Goal: Information Seeking & Learning: Learn about a topic

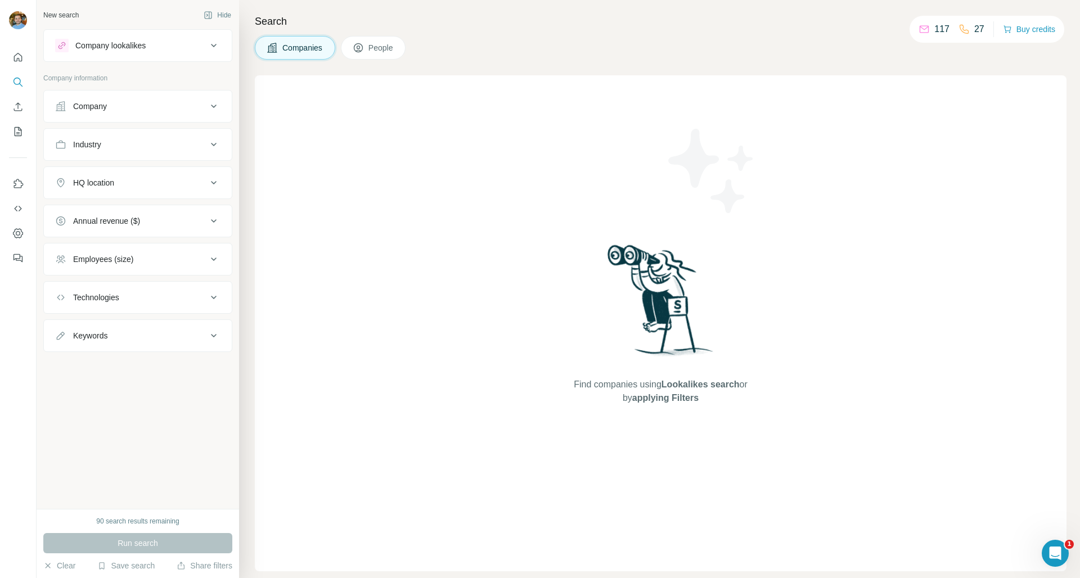
click at [156, 49] on div "Company lookalikes" at bounding box center [131, 45] width 152 height 13
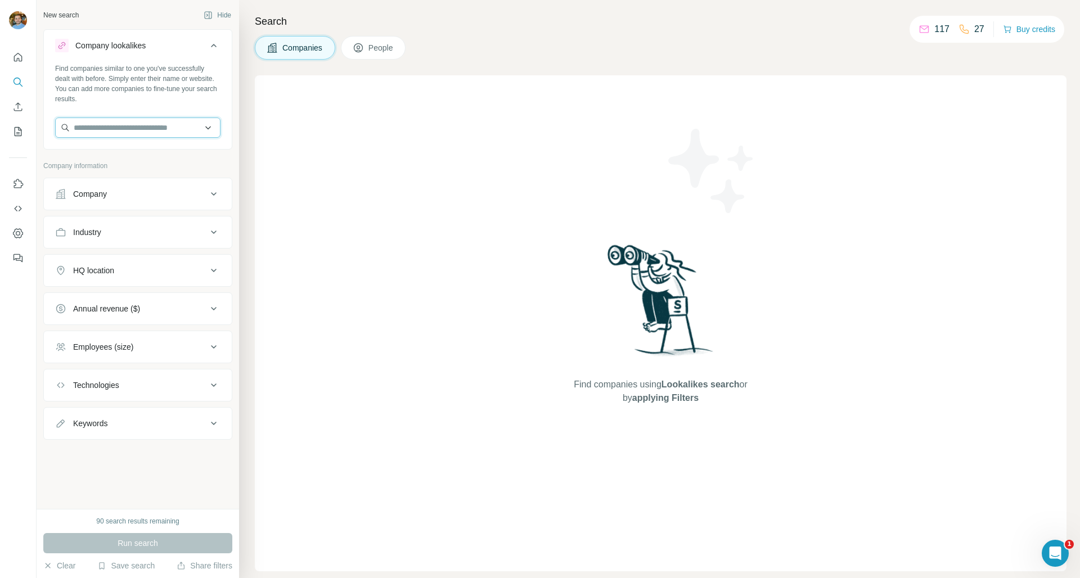
click at [154, 134] on input "text" at bounding box center [137, 128] width 165 height 20
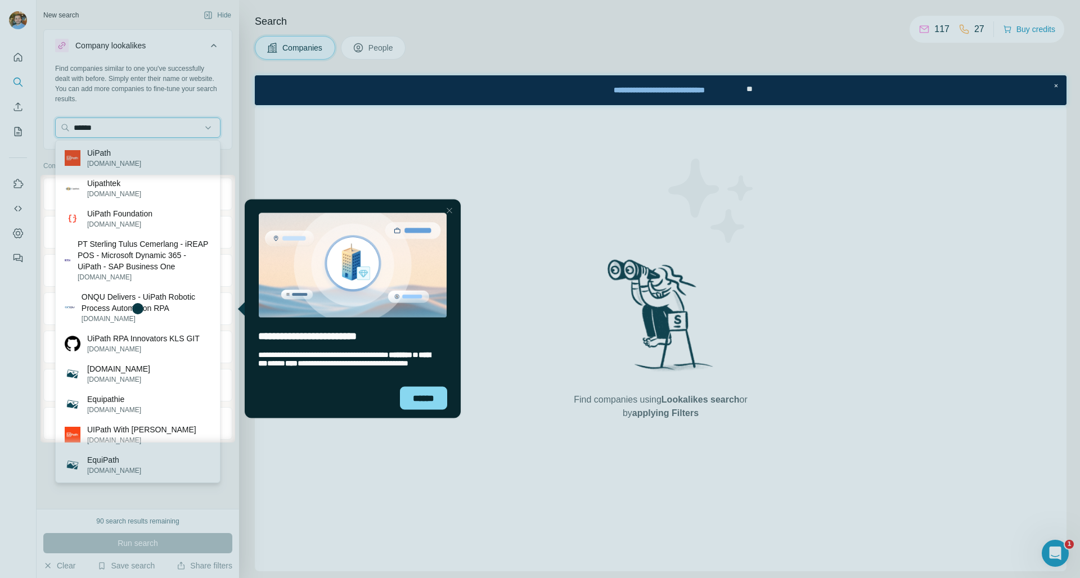
type input "******"
click at [143, 158] on div at bounding box center [540, 87] width 1080 height 175
drag, startPoint x: 450, startPoint y: 213, endPoint x: 670, endPoint y: 405, distance: 292.9
click at [450, 213] on div "Close Step" at bounding box center [449, 210] width 13 height 13
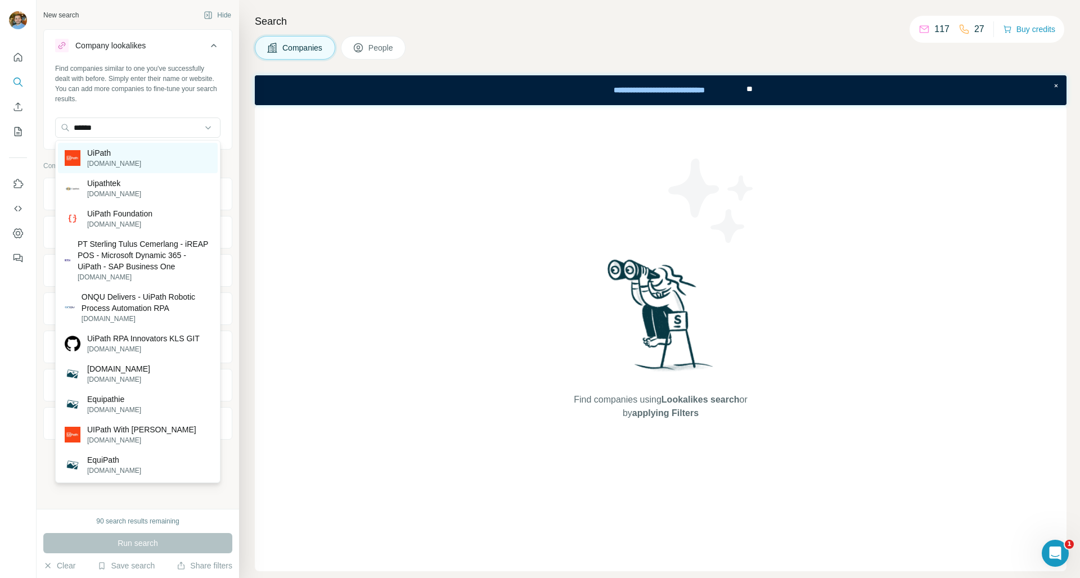
click at [150, 164] on div "UiPath [DOMAIN_NAME]" at bounding box center [138, 158] width 160 height 30
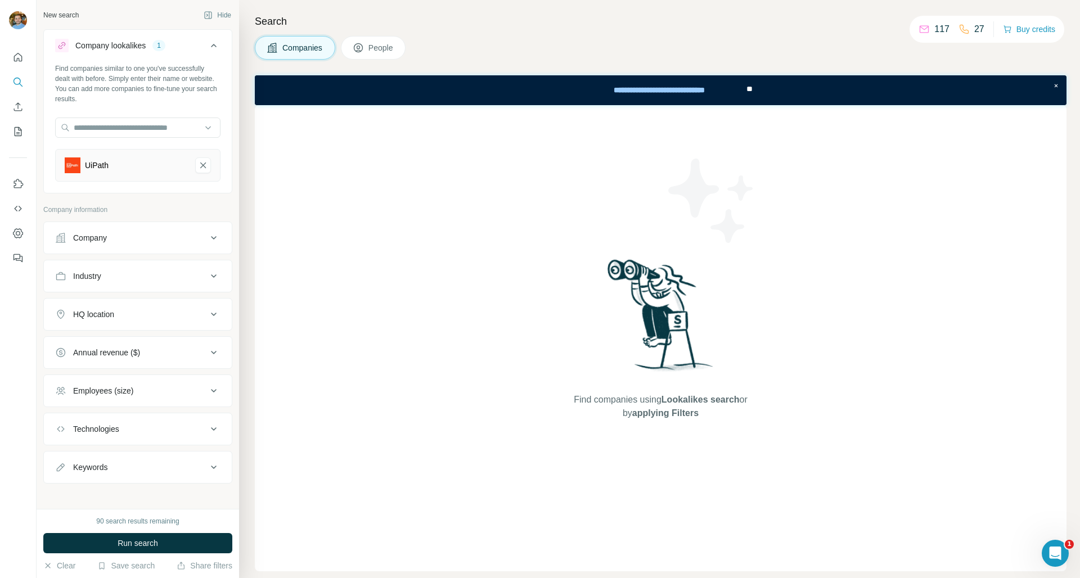
click at [133, 397] on button "Employees (size)" at bounding box center [138, 390] width 188 height 27
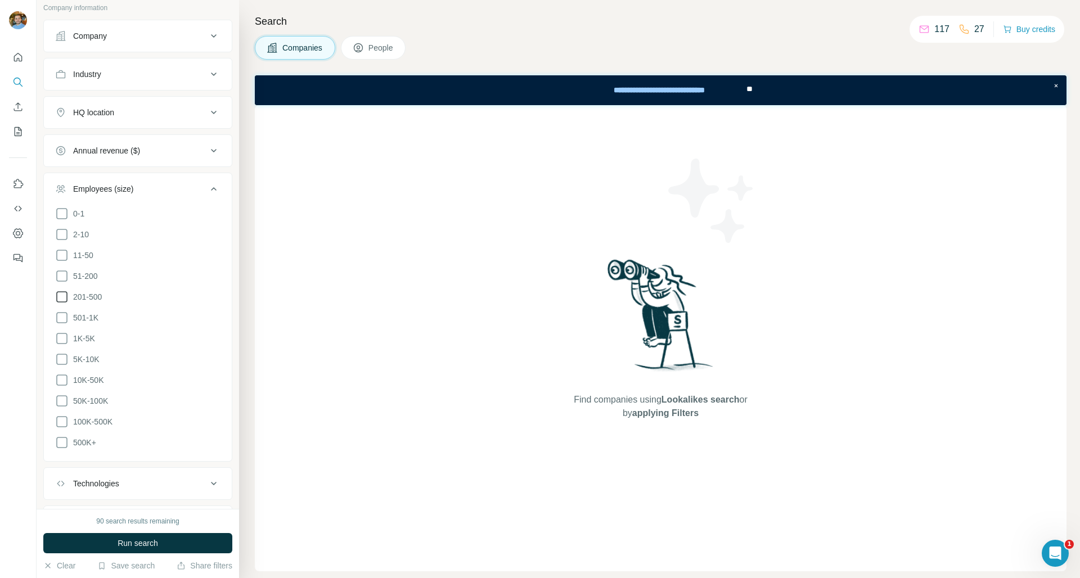
scroll to position [191, 0]
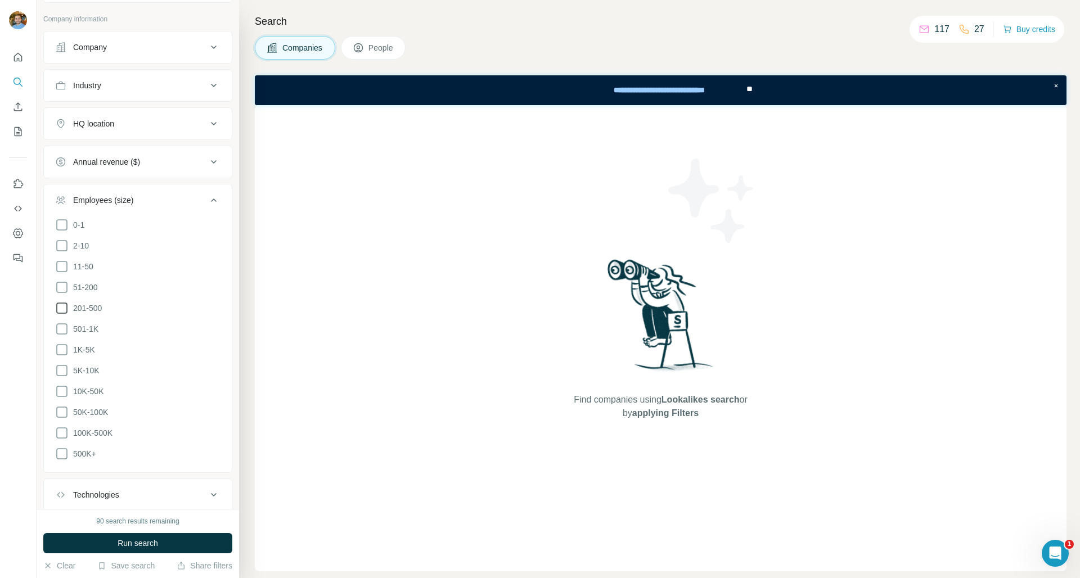
click at [96, 308] on span "201-500" at bounding box center [85, 308] width 33 height 11
click at [89, 328] on span "501-1K" at bounding box center [84, 328] width 30 height 11
click at [92, 344] on span "1K-5K" at bounding box center [82, 349] width 26 height 11
click at [94, 365] on span "5K-10K" at bounding box center [84, 370] width 31 height 11
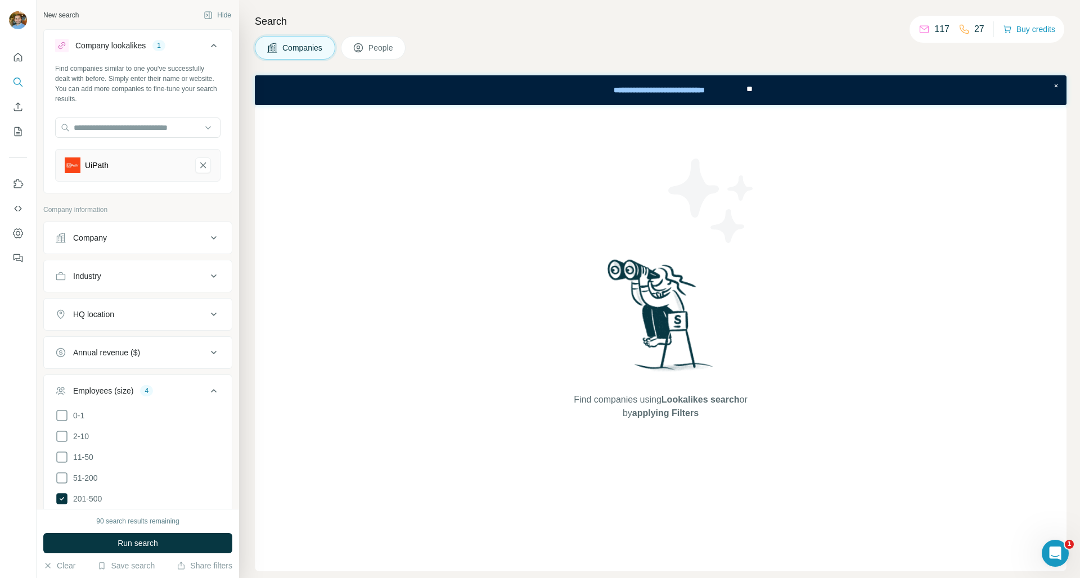
click at [179, 388] on div "Employees (size) 4" at bounding box center [131, 390] width 152 height 11
click at [154, 277] on div "Industry" at bounding box center [131, 275] width 152 height 11
click at [164, 396] on div "Employees (size) 4" at bounding box center [131, 390] width 152 height 11
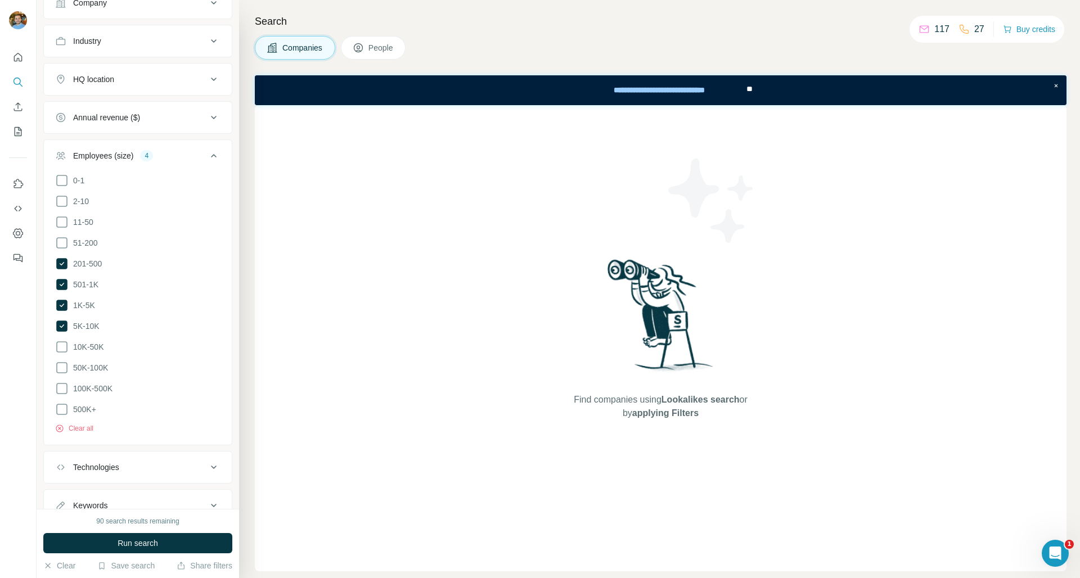
scroll to position [233, 0]
click at [89, 244] on span "51-200" at bounding box center [83, 245] width 29 height 11
click at [89, 242] on span "51-200" at bounding box center [83, 245] width 29 height 11
click at [184, 545] on button "Run search" at bounding box center [137, 543] width 189 height 20
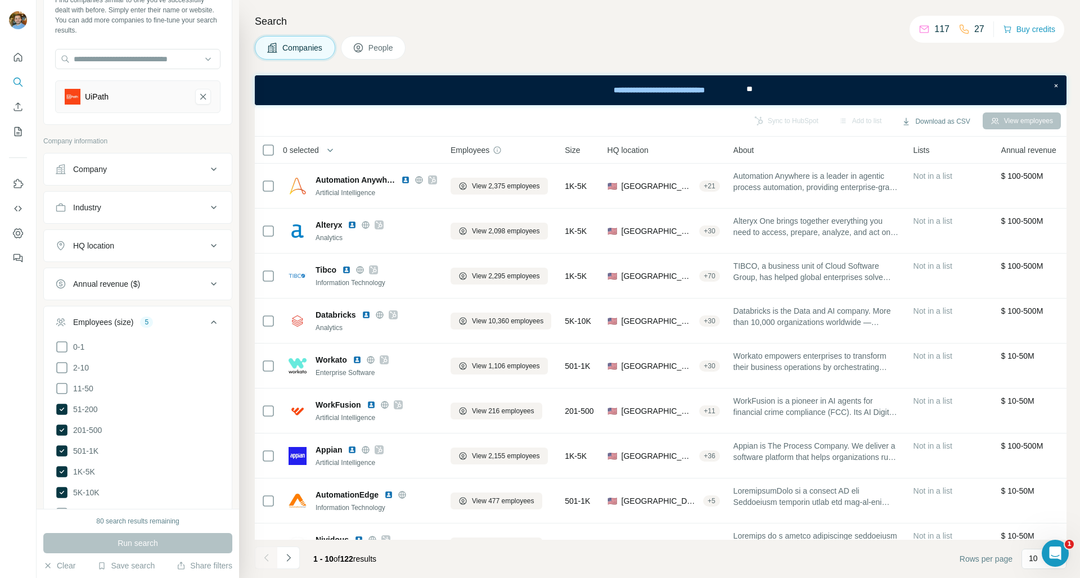
scroll to position [66, 0]
click at [207, 324] on icon at bounding box center [213, 324] width 13 height 13
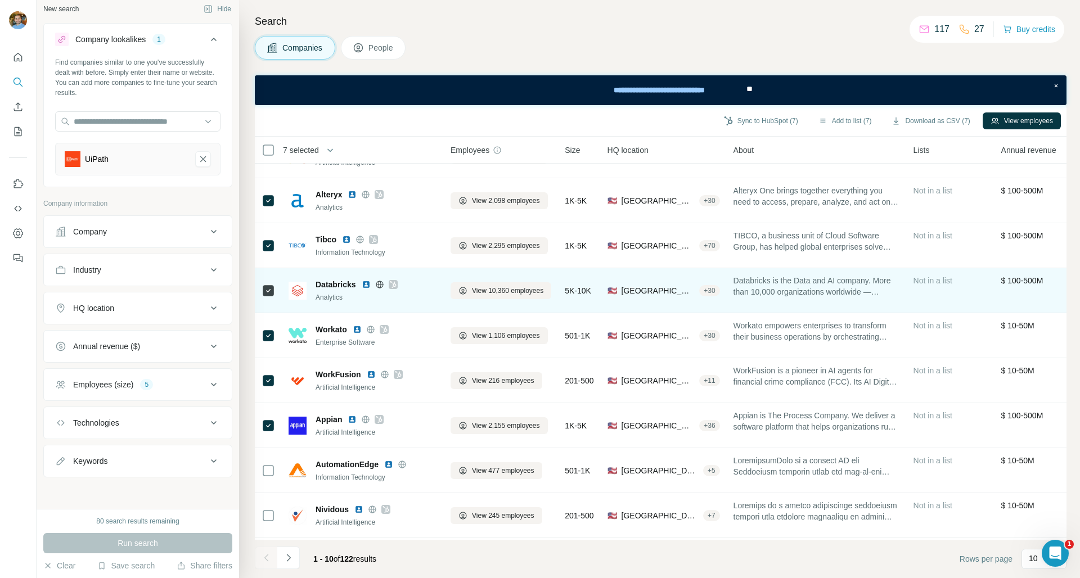
scroll to position [80, 0]
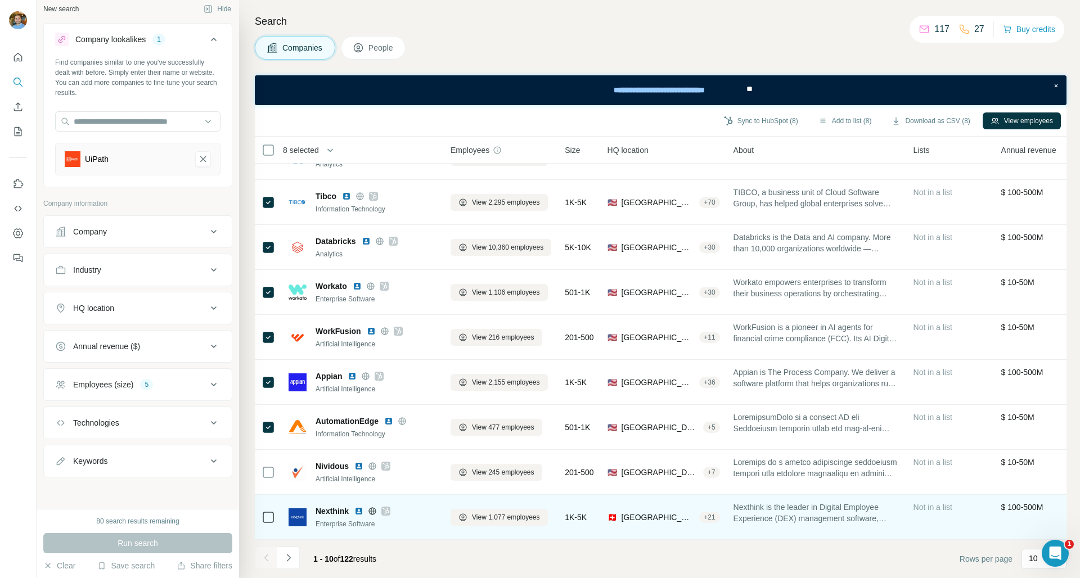
click at [274, 511] on icon at bounding box center [267, 517] width 13 height 13
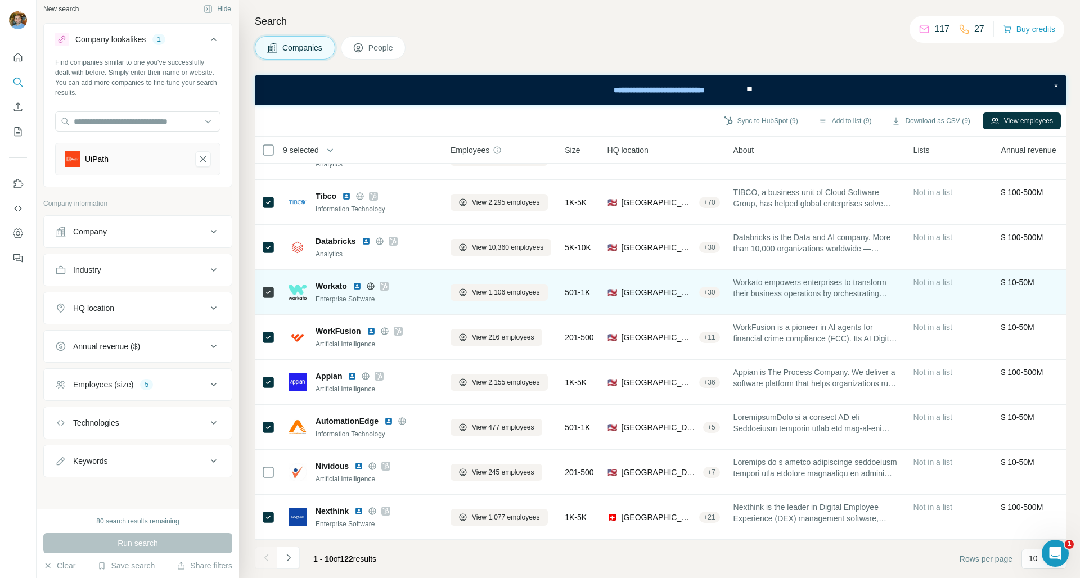
scroll to position [0, 0]
